Goal: Information Seeking & Learning: Learn about a topic

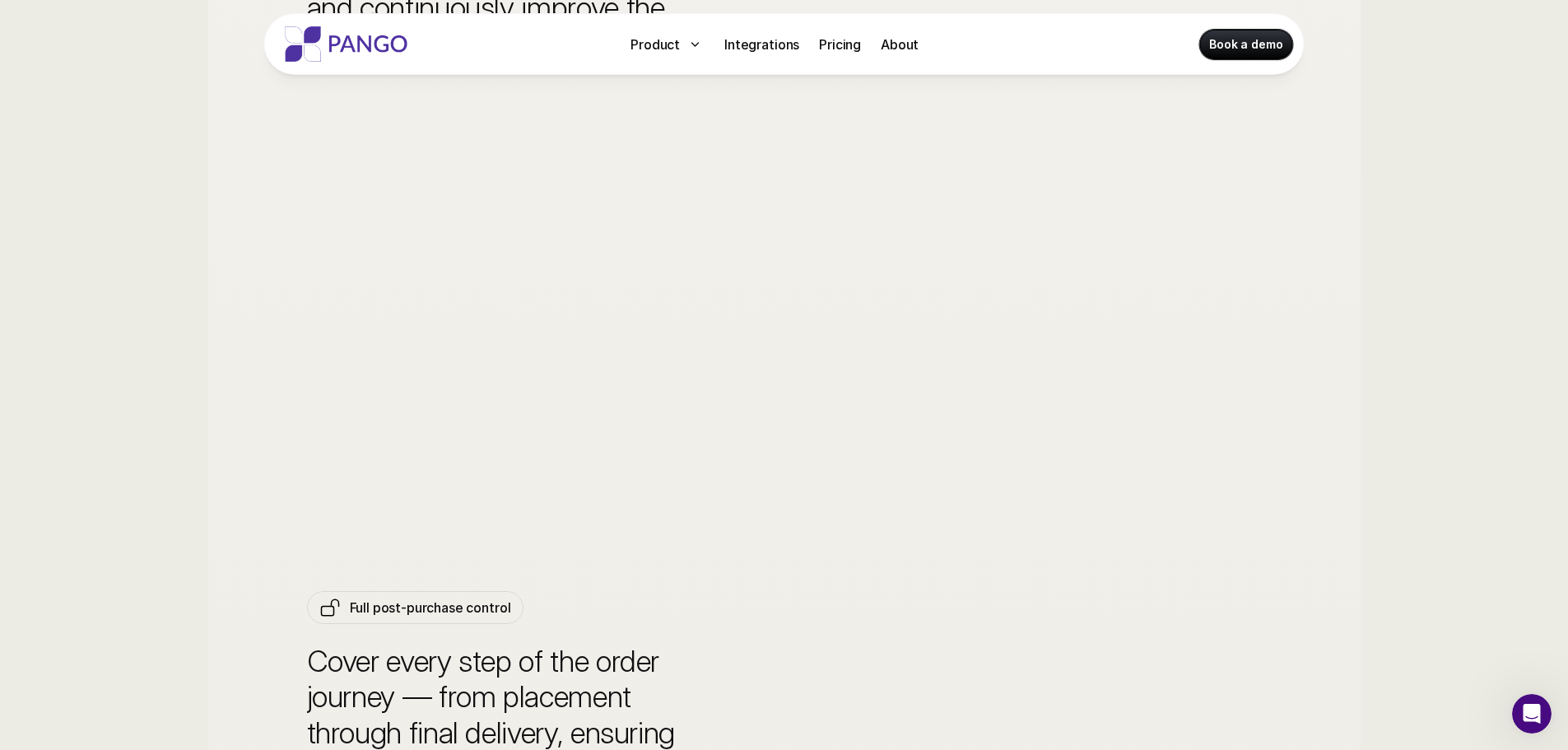
scroll to position [5598, 0]
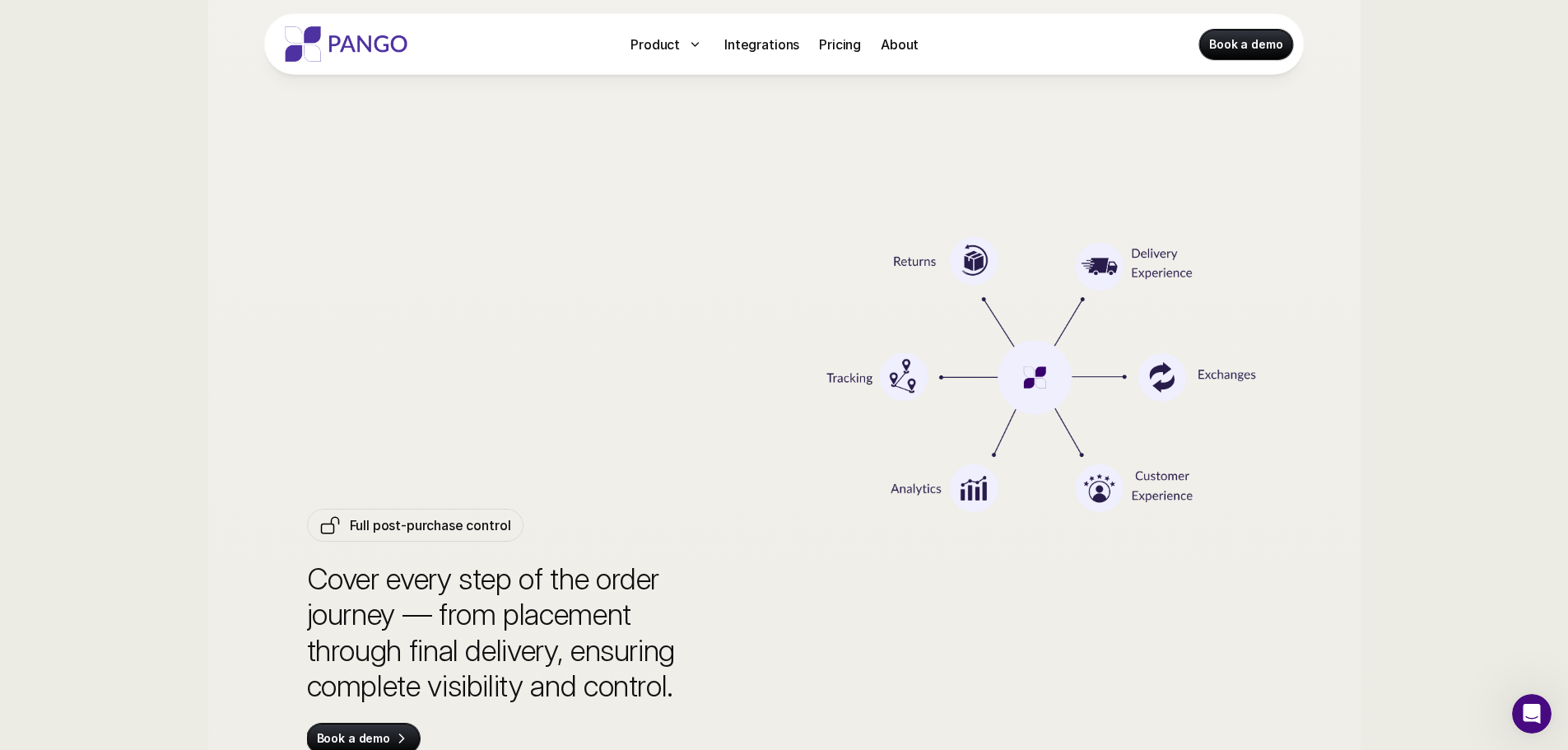
click at [426, 530] on p "Full post-purchase control" at bounding box center [431, 525] width 162 height 19
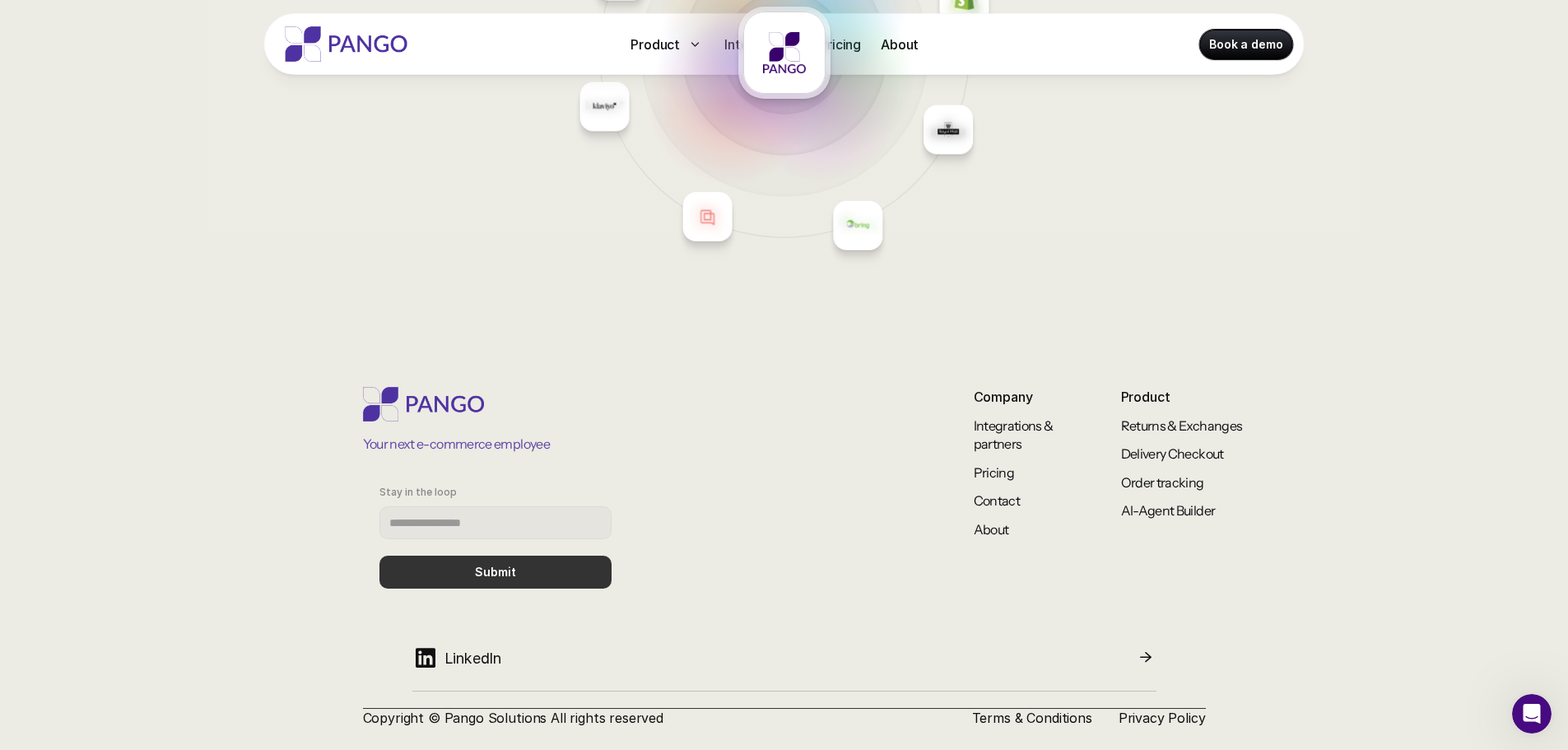
scroll to position [7025, 0]
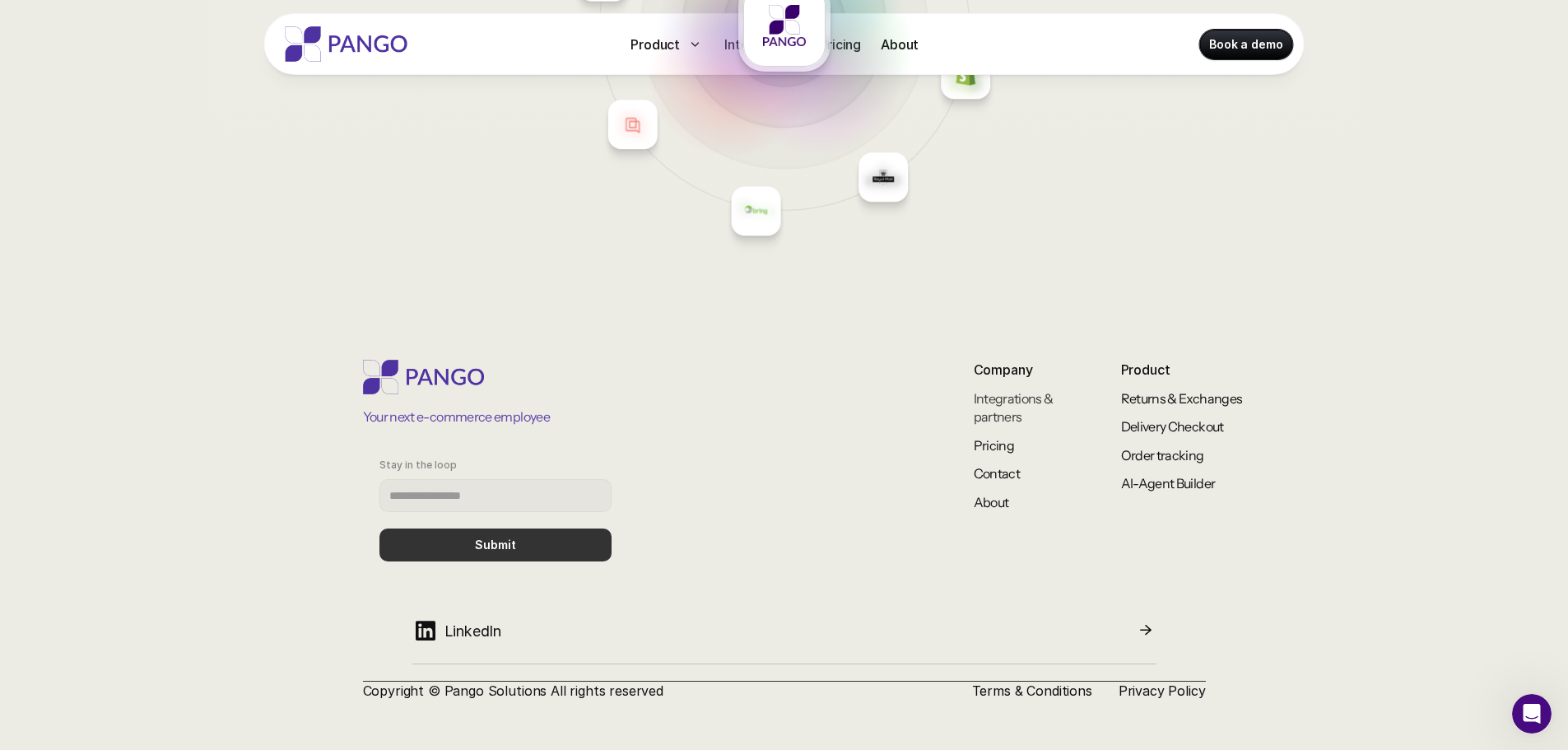
click at [1026, 403] on link "Integrations & partners" at bounding box center [1015, 408] width 82 height 35
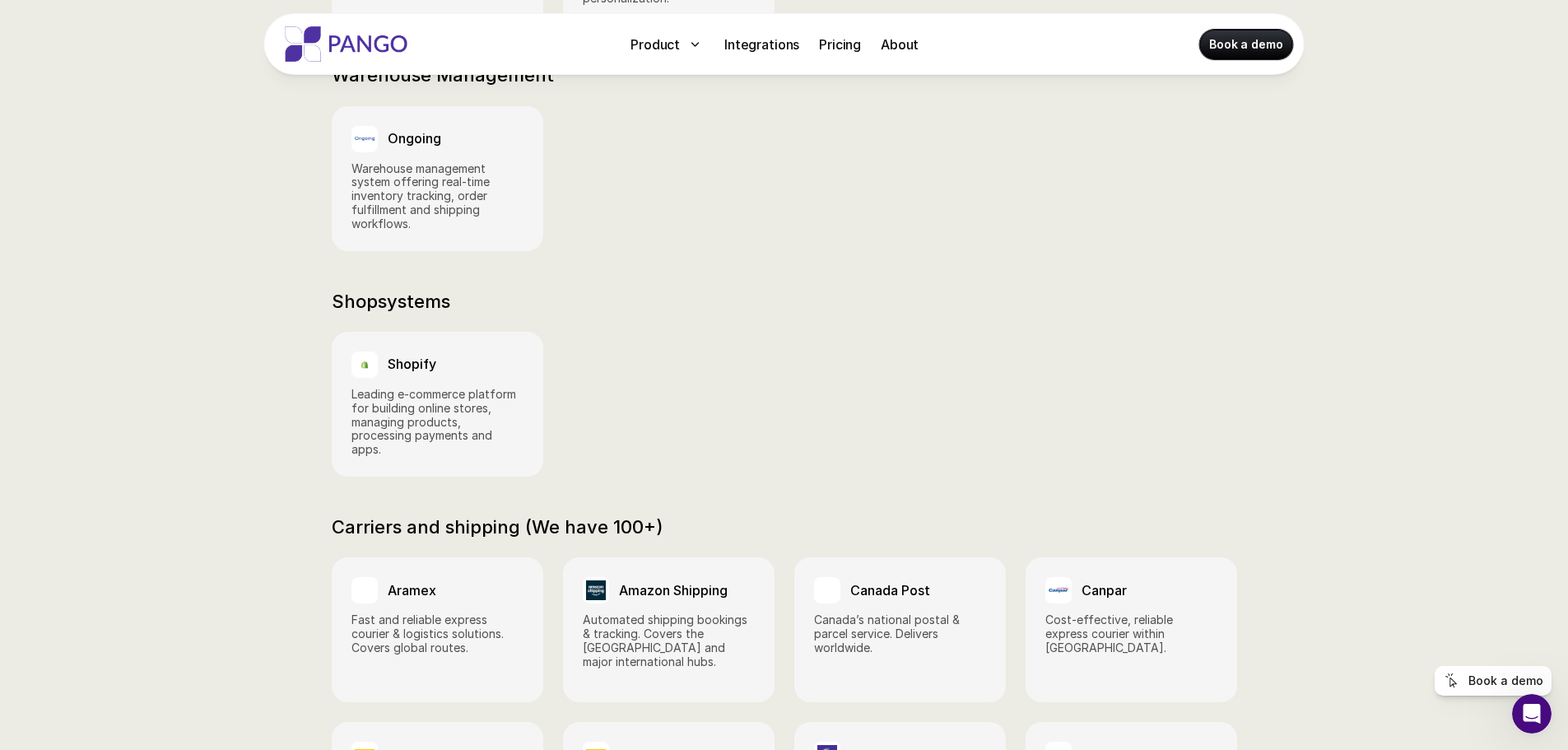
scroll to position [1235, 0]
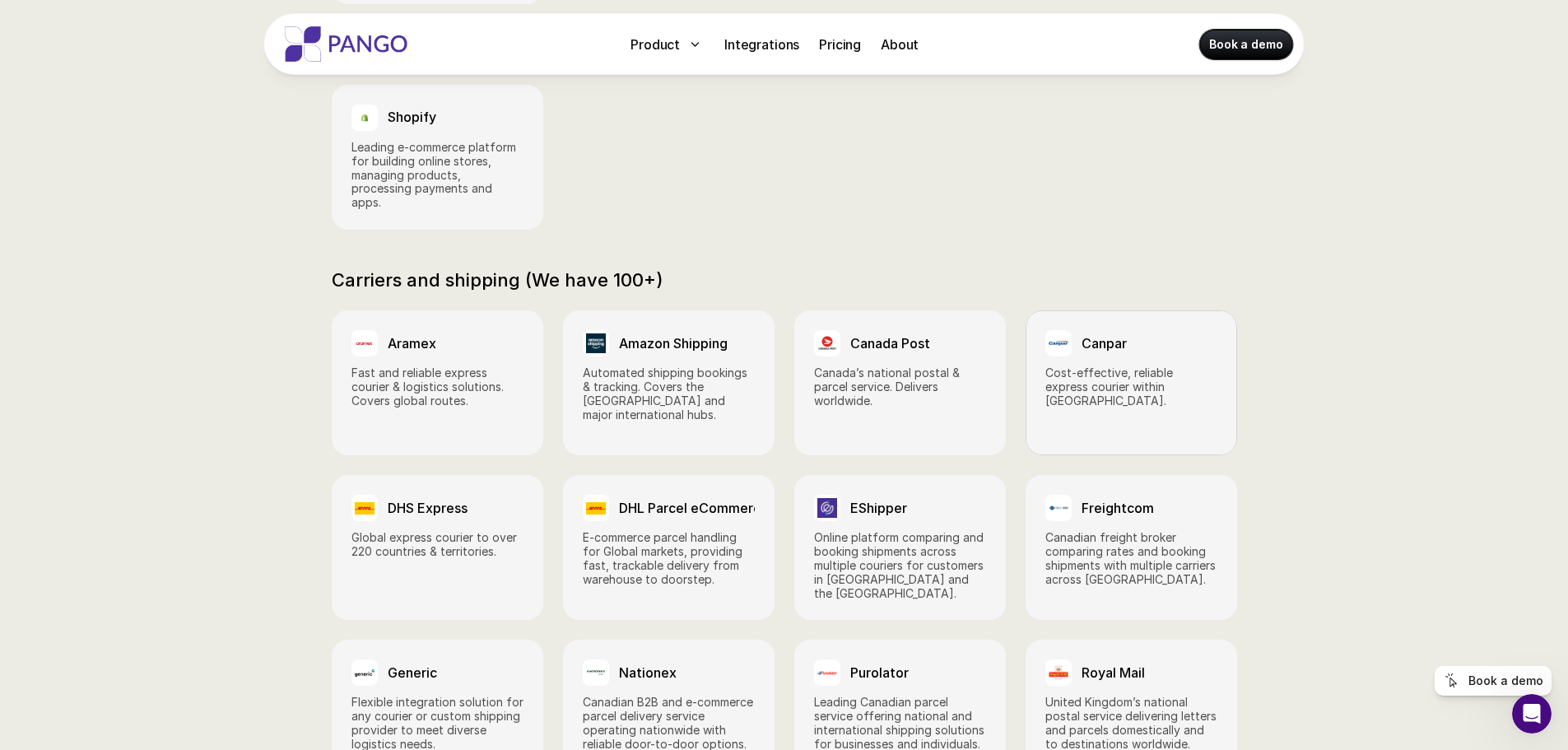
click at [1117, 367] on p "Cost-effective, reliable express courier within [GEOGRAPHIC_DATA]." at bounding box center [1131, 387] width 172 height 41
click at [1085, 335] on div "Canpar" at bounding box center [1131, 343] width 172 height 27
click at [1086, 330] on div "Canpar" at bounding box center [1131, 343] width 172 height 27
click at [979, 341] on link "Canada Post Canada’s national postal & parcel service. Delivers worldwide." at bounding box center [900, 383] width 211 height 145
click at [860, 337] on link "Canada Post Canada’s national postal & parcel service. Delivers worldwide." at bounding box center [900, 383] width 211 height 145
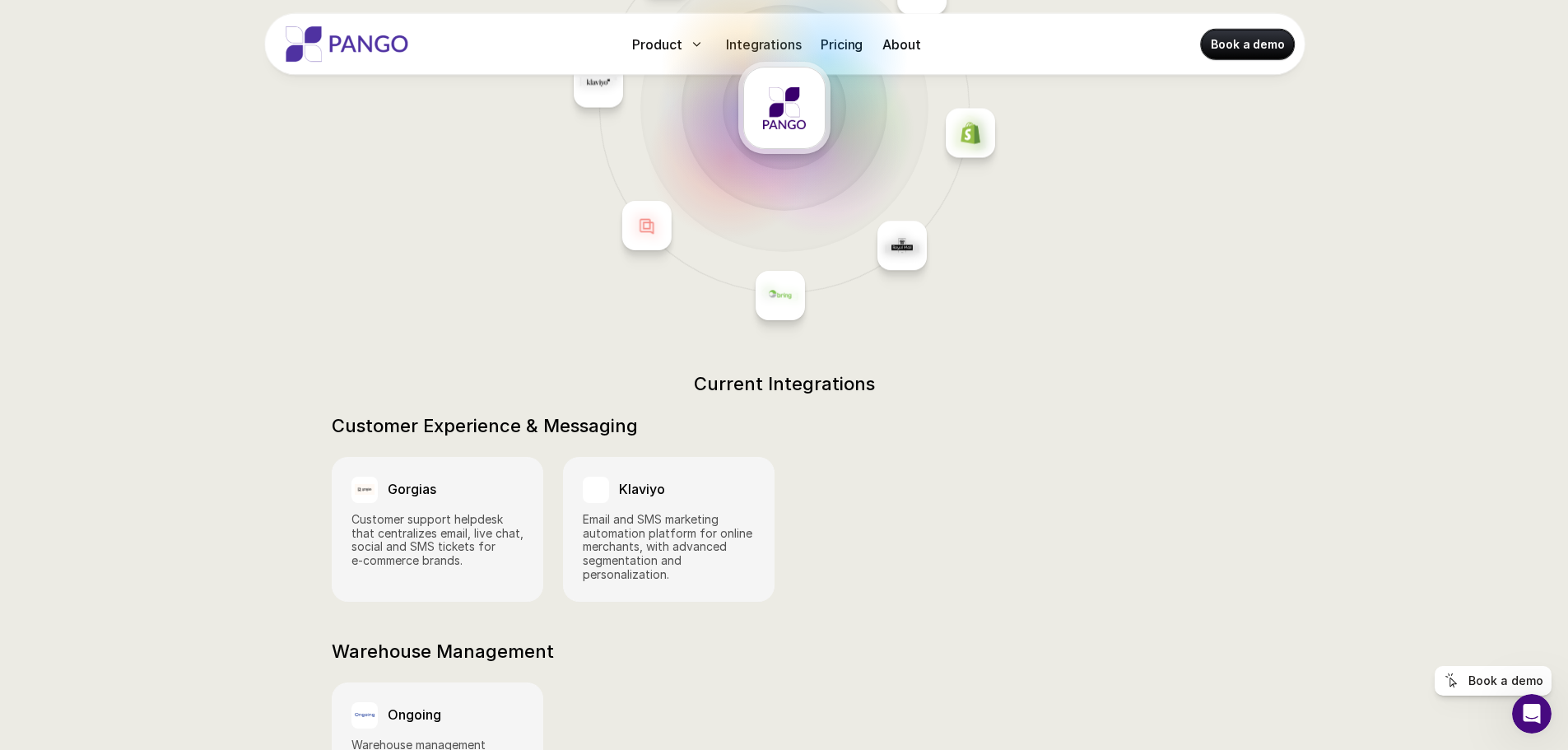
scroll to position [0, 0]
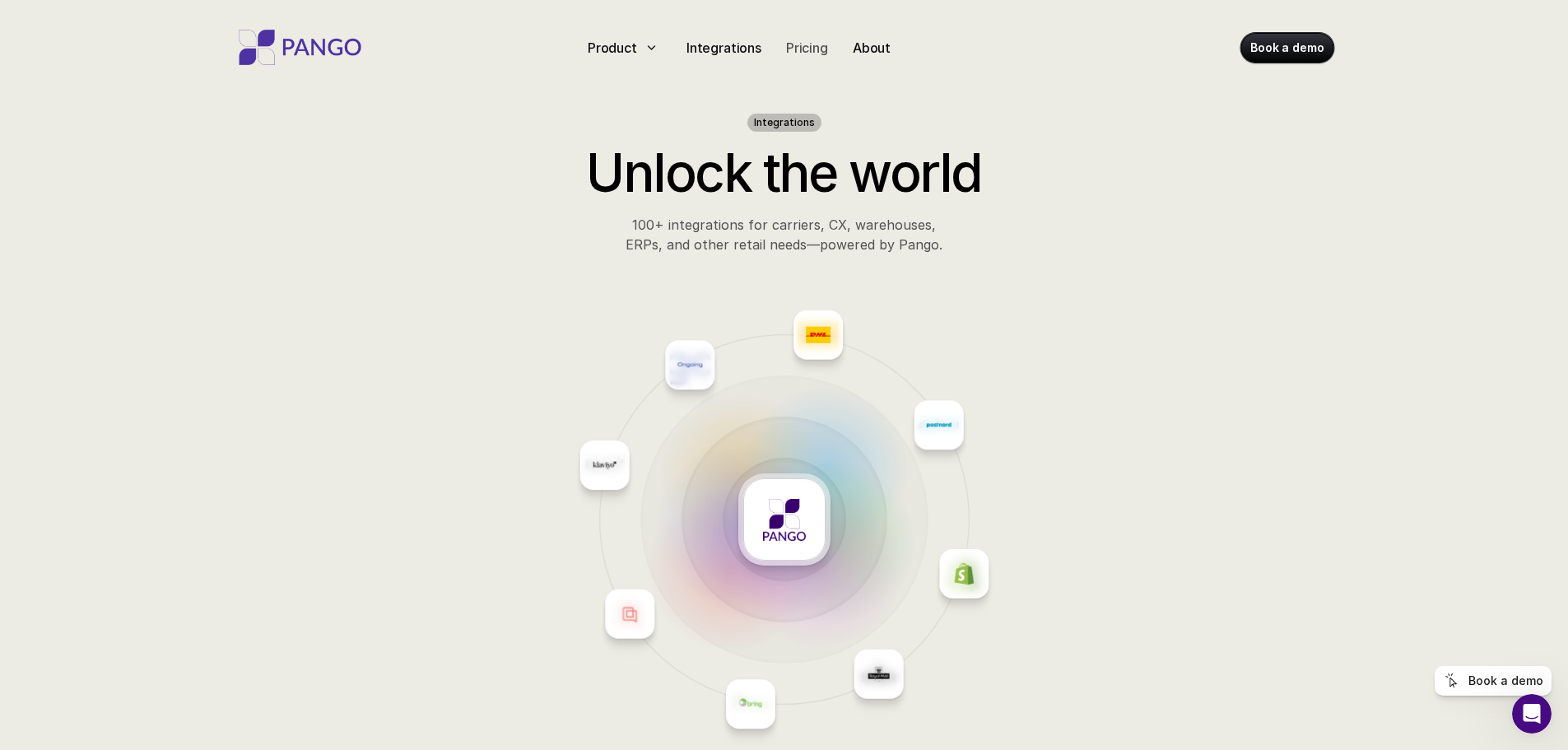
click at [796, 45] on p "Pricing" at bounding box center [807, 47] width 42 height 19
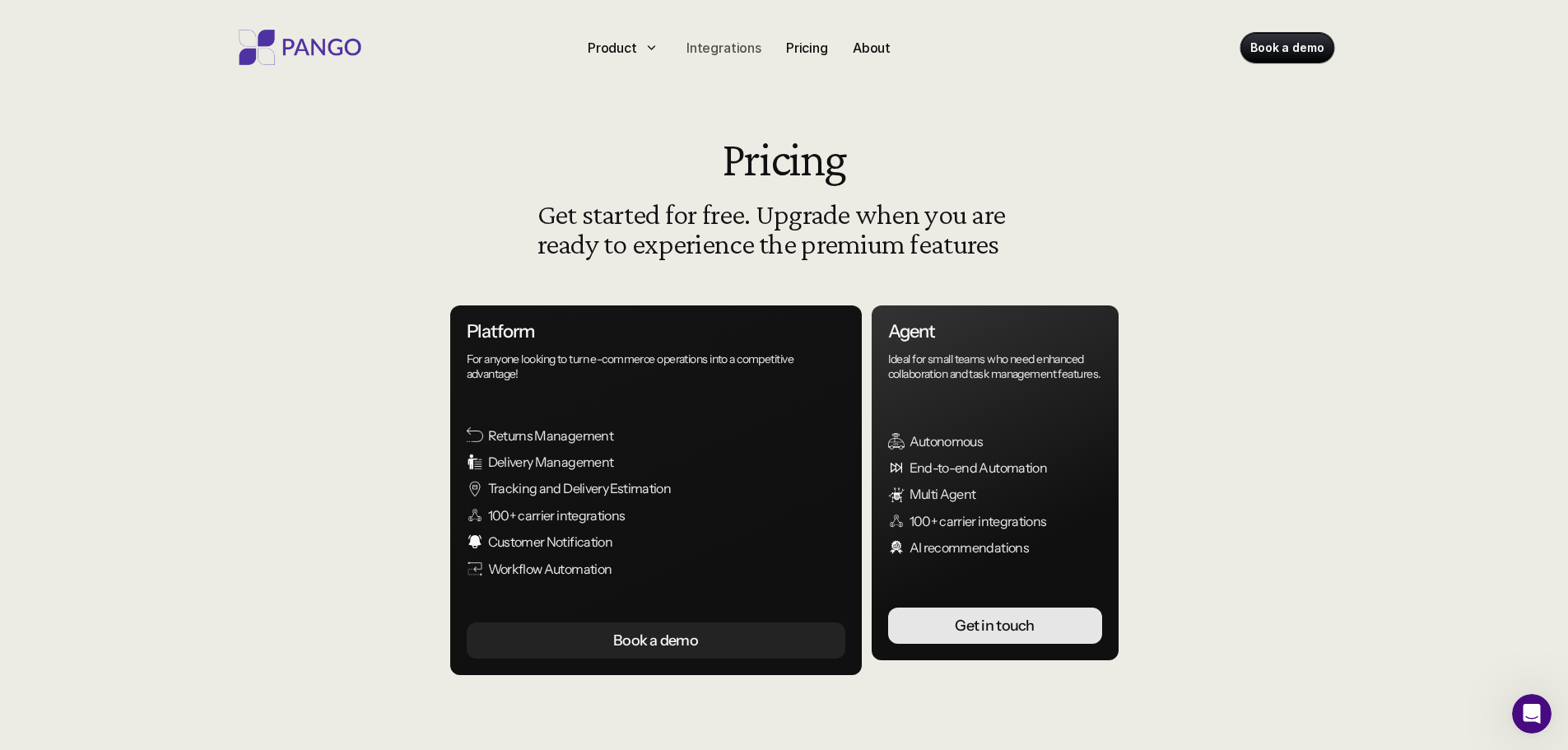
click at [727, 51] on p "Integrations" at bounding box center [724, 47] width 75 height 19
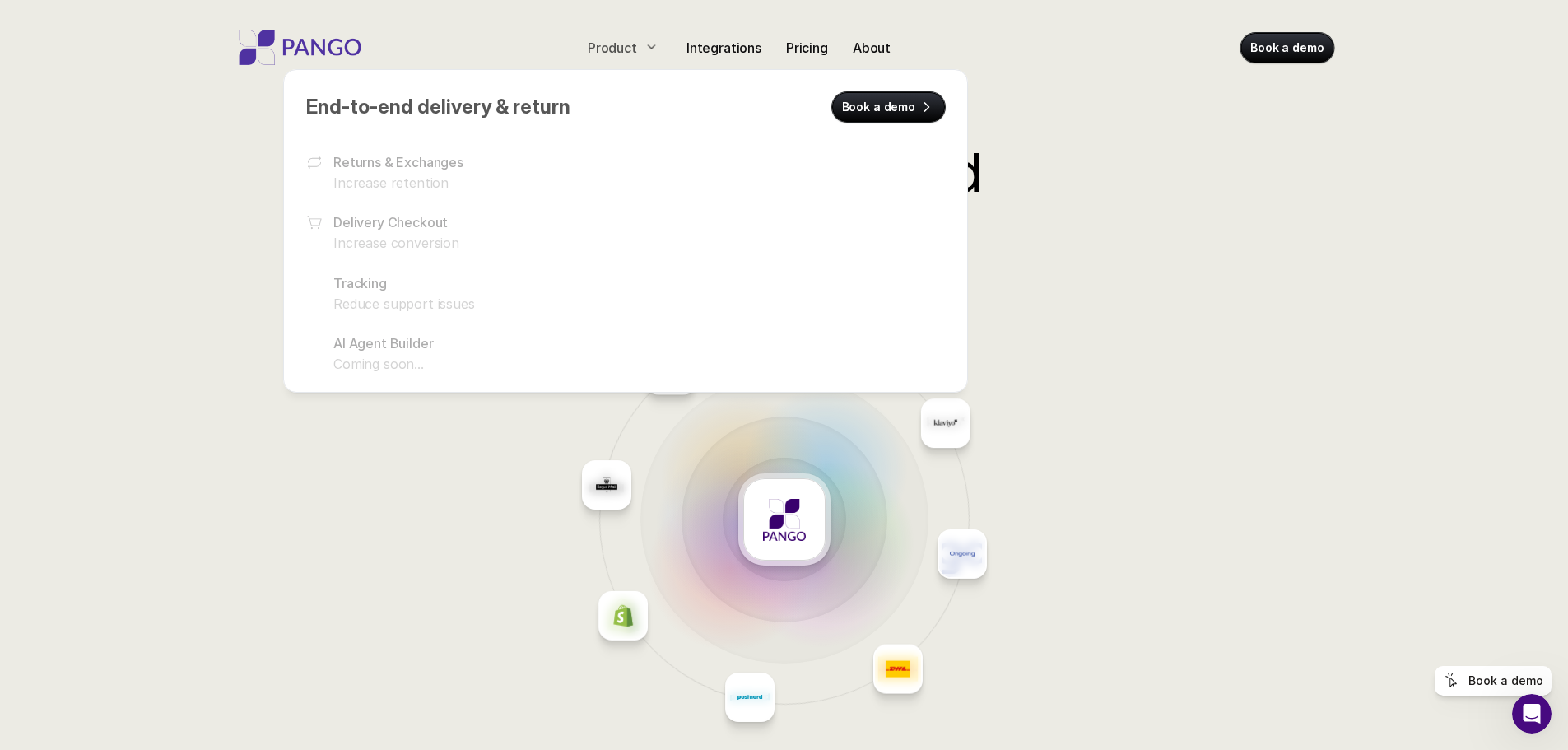
click at [636, 51] on p "Product" at bounding box center [613, 47] width 50 height 19
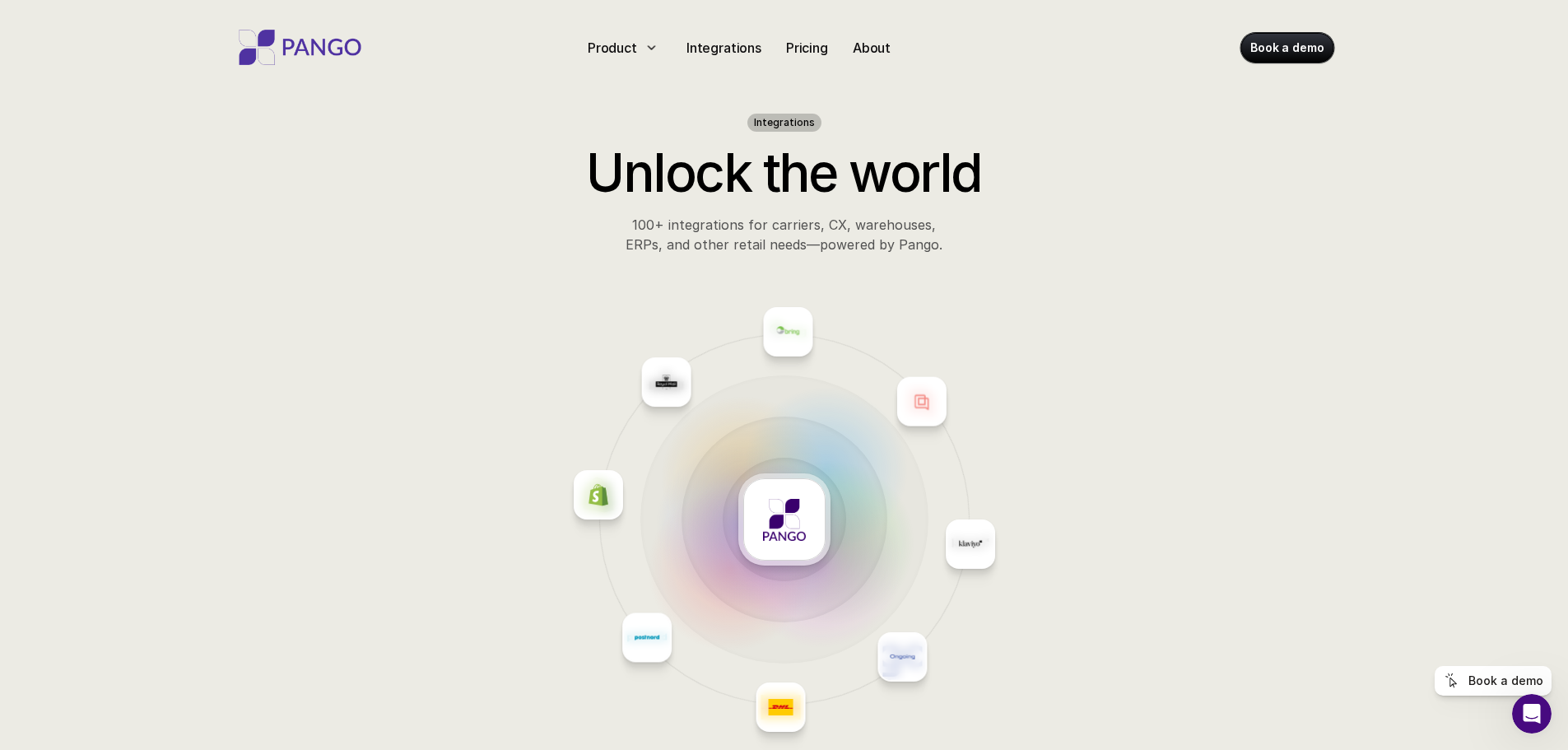
drag, startPoint x: 402, startPoint y: 429, endPoint x: 404, endPoint y: 415, distance: 14.1
click at [400, 427] on div at bounding box center [783, 519] width 1528 height 491
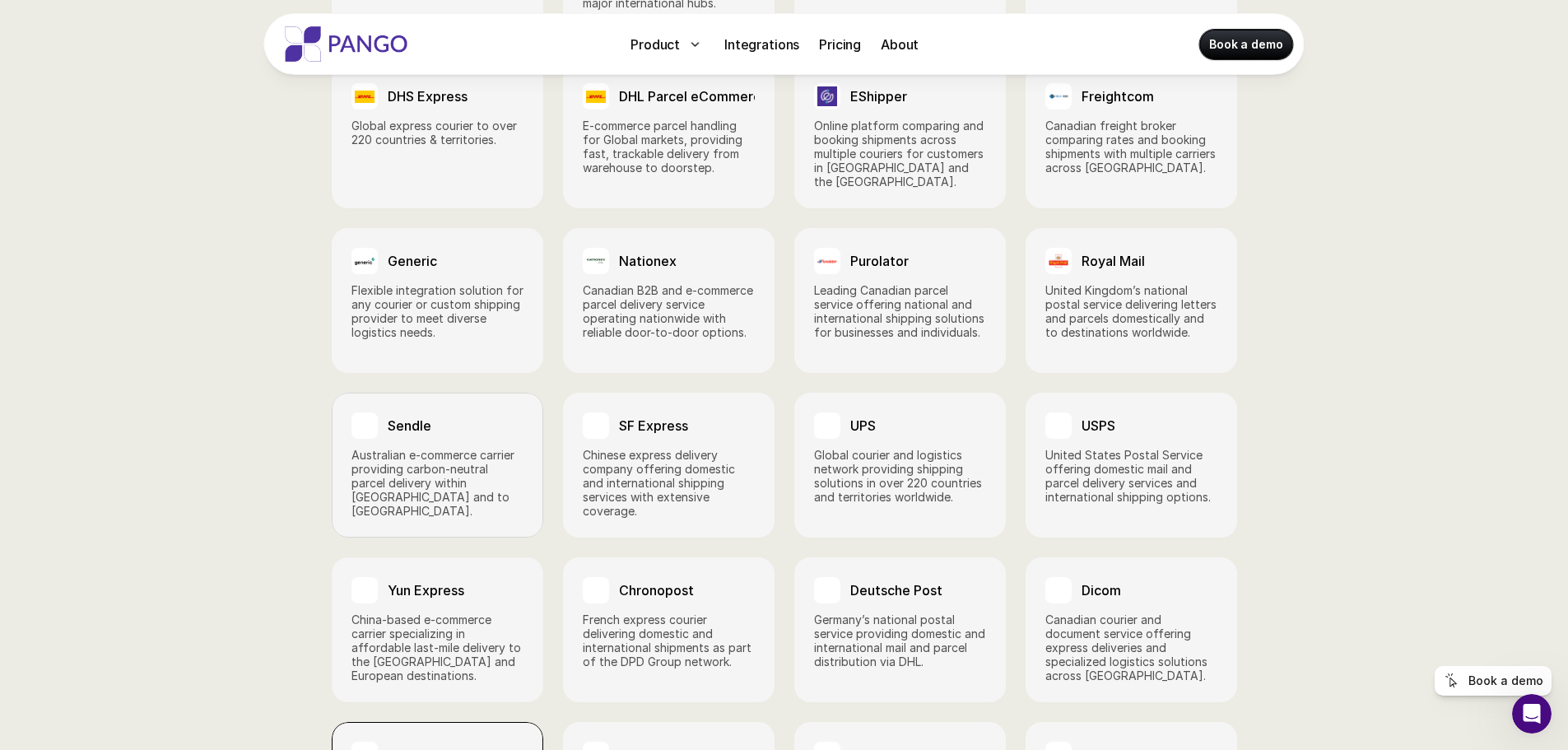
scroll to position [2223, 0]
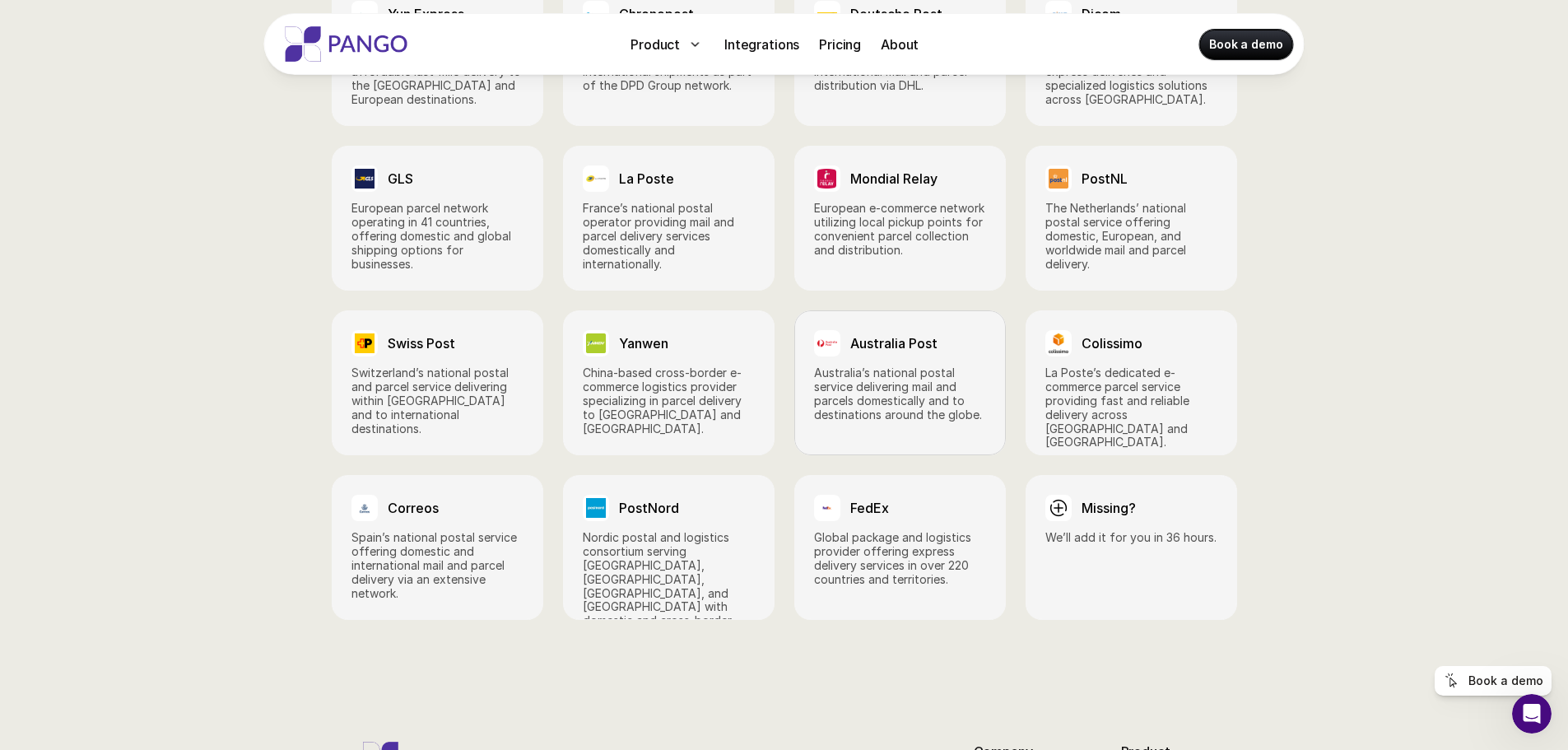
click at [936, 367] on p "Australia’s national postal service delivering mail and parcels domestically an…" at bounding box center [900, 394] width 172 height 55
click at [934, 333] on div "Australia Post" at bounding box center [900, 343] width 172 height 27
click at [652, 367] on p "China-based cross-border e-commerce logistics provider specializing in parcel d…" at bounding box center [668, 401] width 172 height 69
drag, startPoint x: 670, startPoint y: 327, endPoint x: 619, endPoint y: 328, distance: 51.0
type textarea "******"
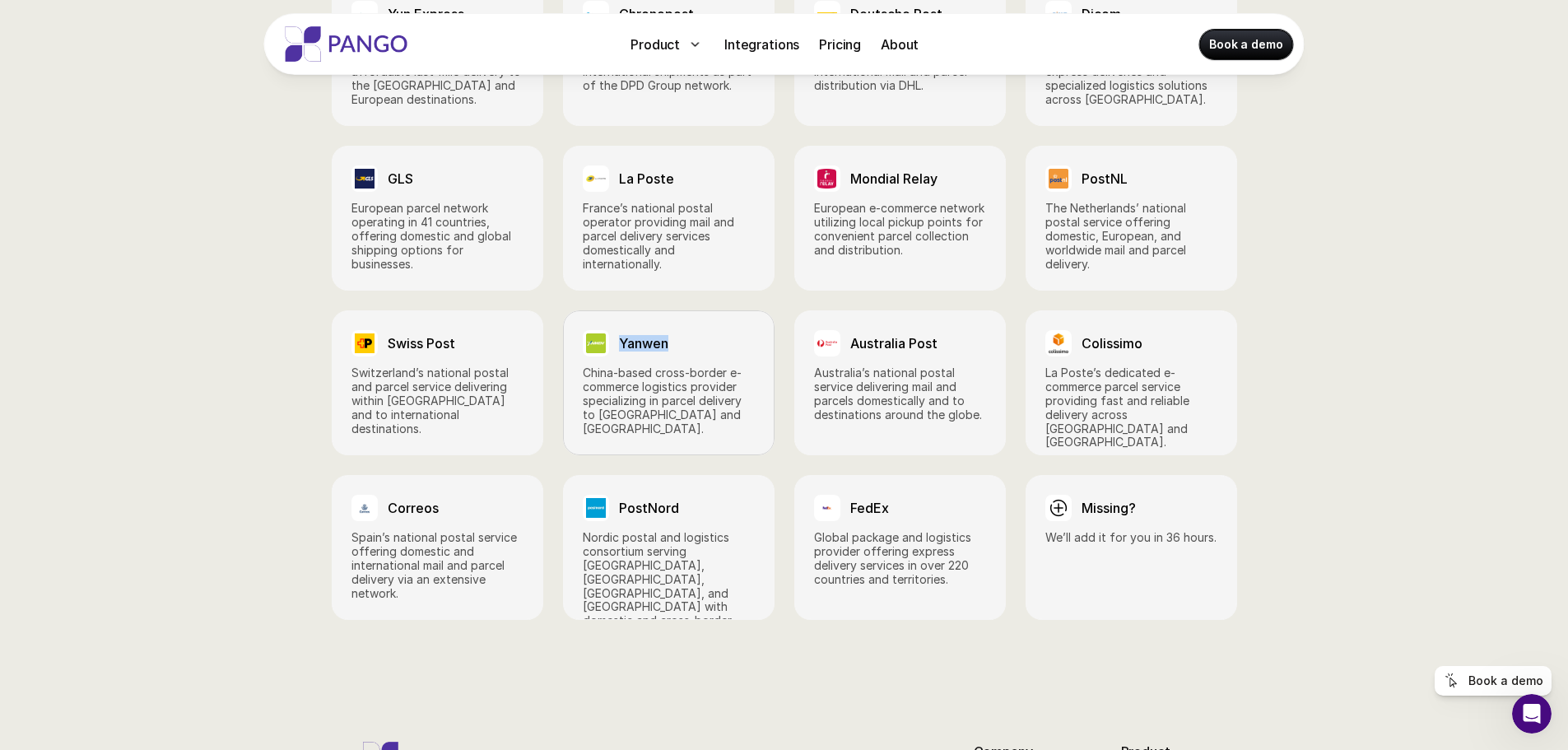
click at [619, 330] on div "Yanwen" at bounding box center [668, 343] width 172 height 27
